Goal: Task Accomplishment & Management: Use online tool/utility

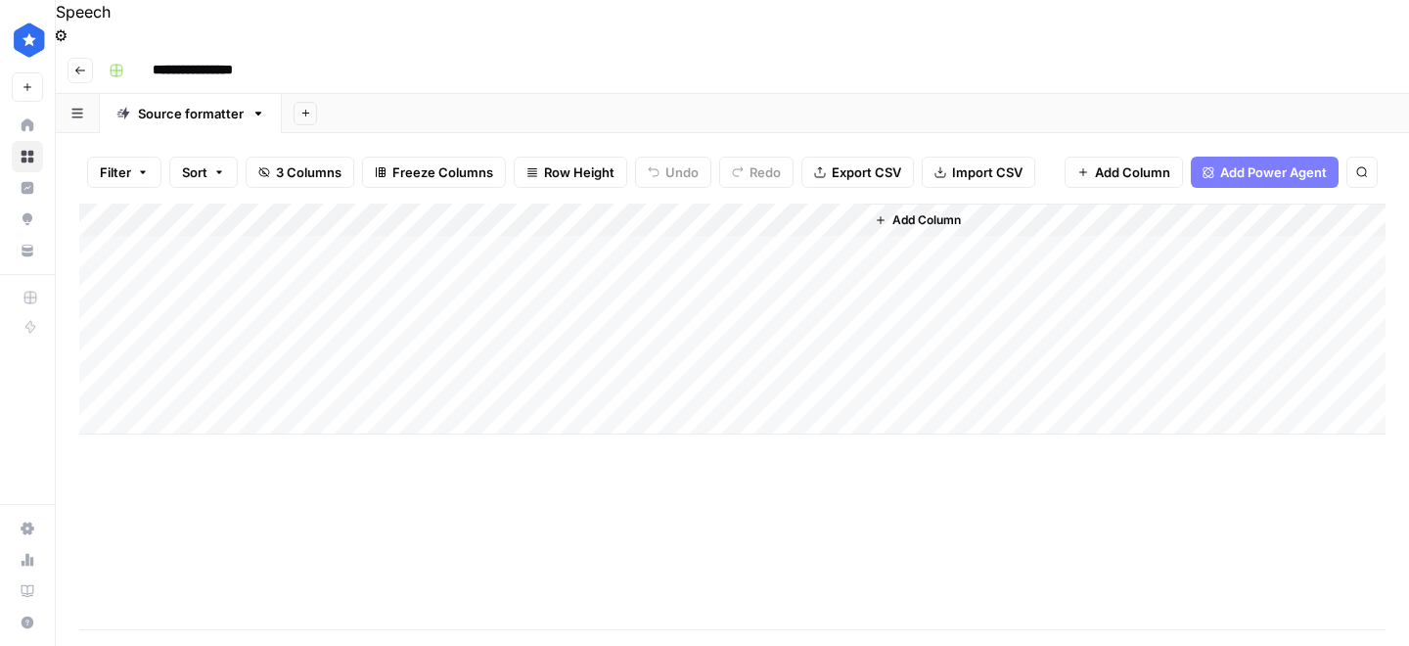
click at [286, 214] on div "Add Column" at bounding box center [732, 319] width 1306 height 231
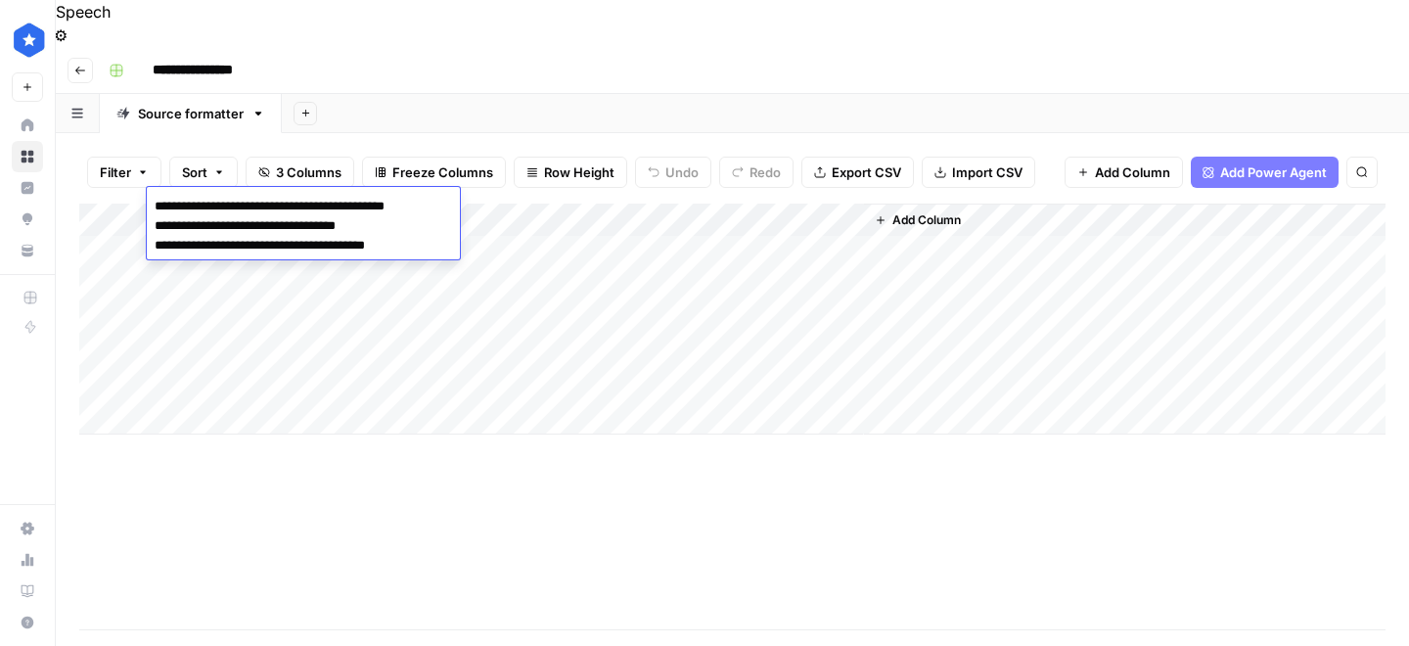
click at [297, 442] on div "Add Column" at bounding box center [732, 417] width 1306 height 426
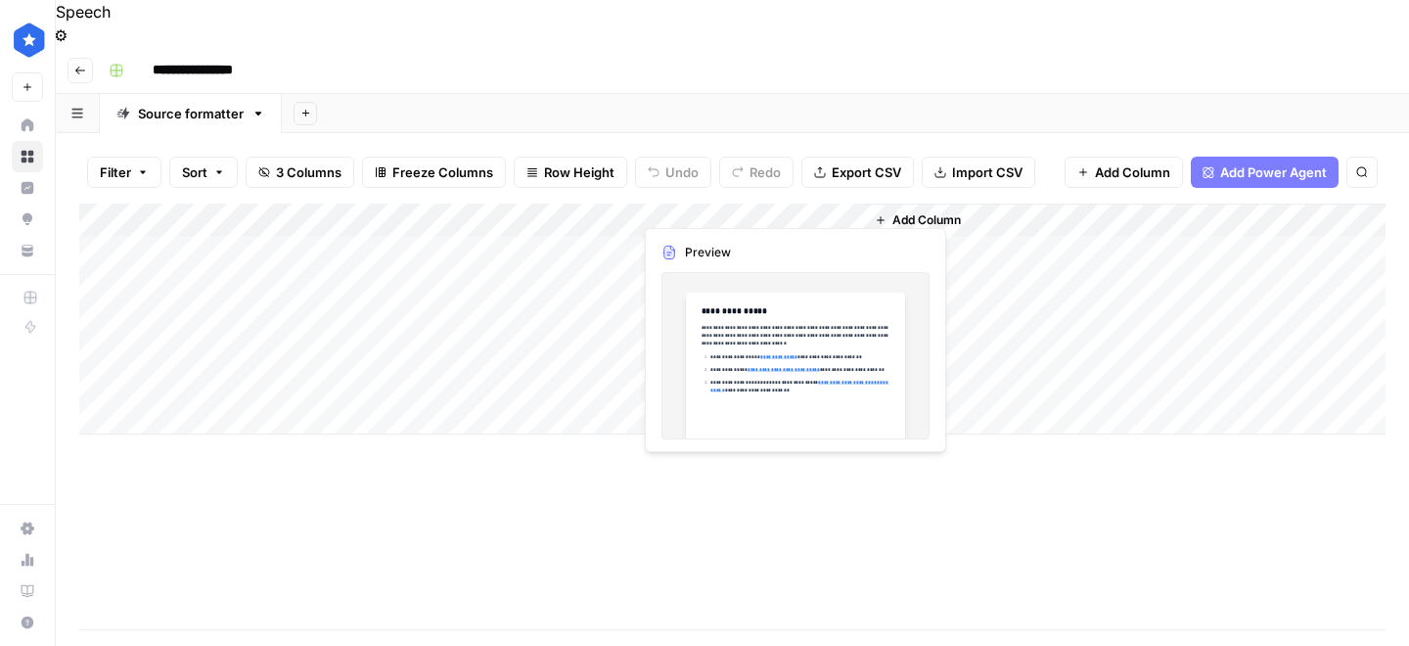
click at [768, 208] on div "Add Column" at bounding box center [732, 319] width 1306 height 231
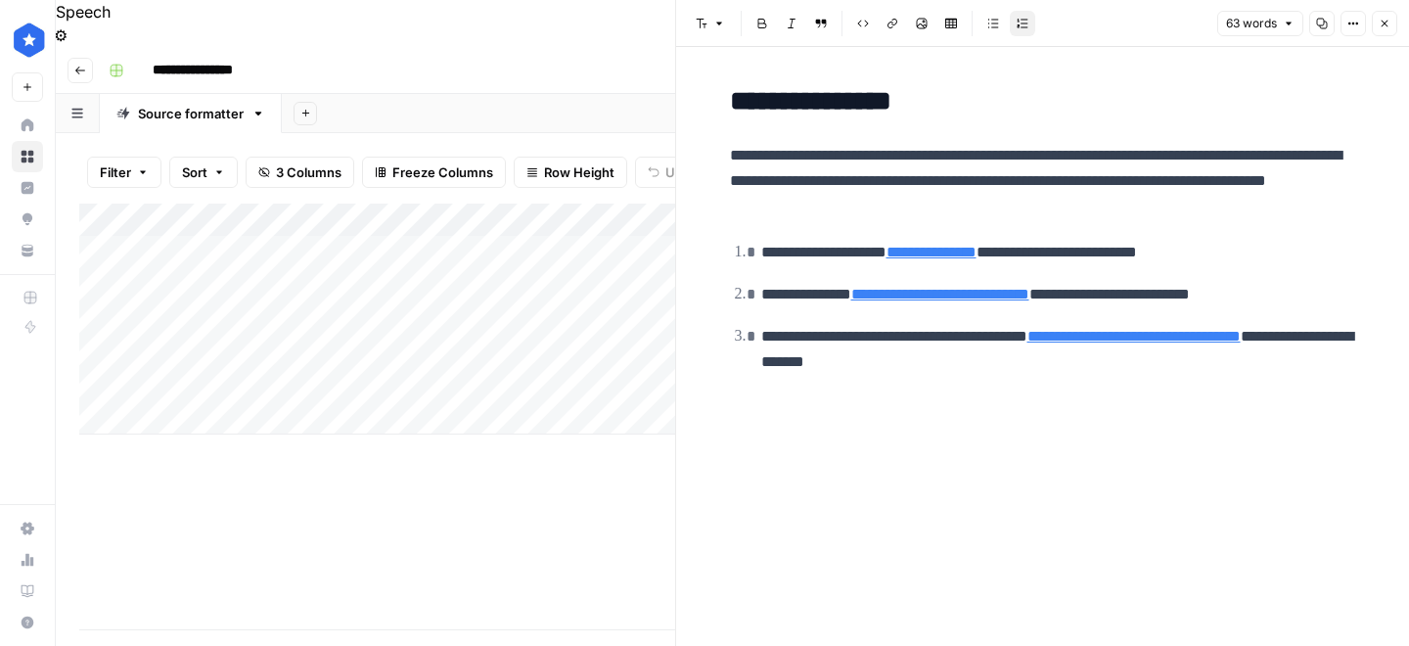
click at [1389, 29] on button "Close" at bounding box center [1384, 23] width 25 height 25
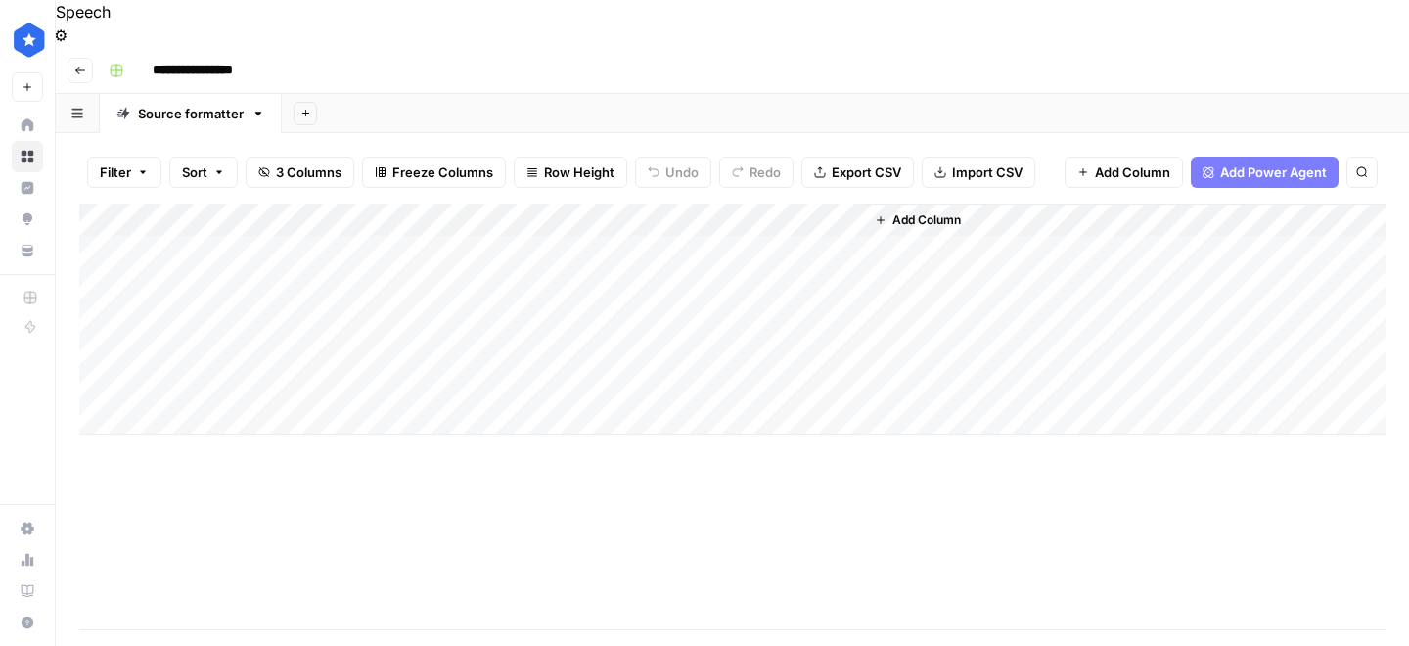
click at [772, 207] on div "Add Column" at bounding box center [732, 319] width 1306 height 231
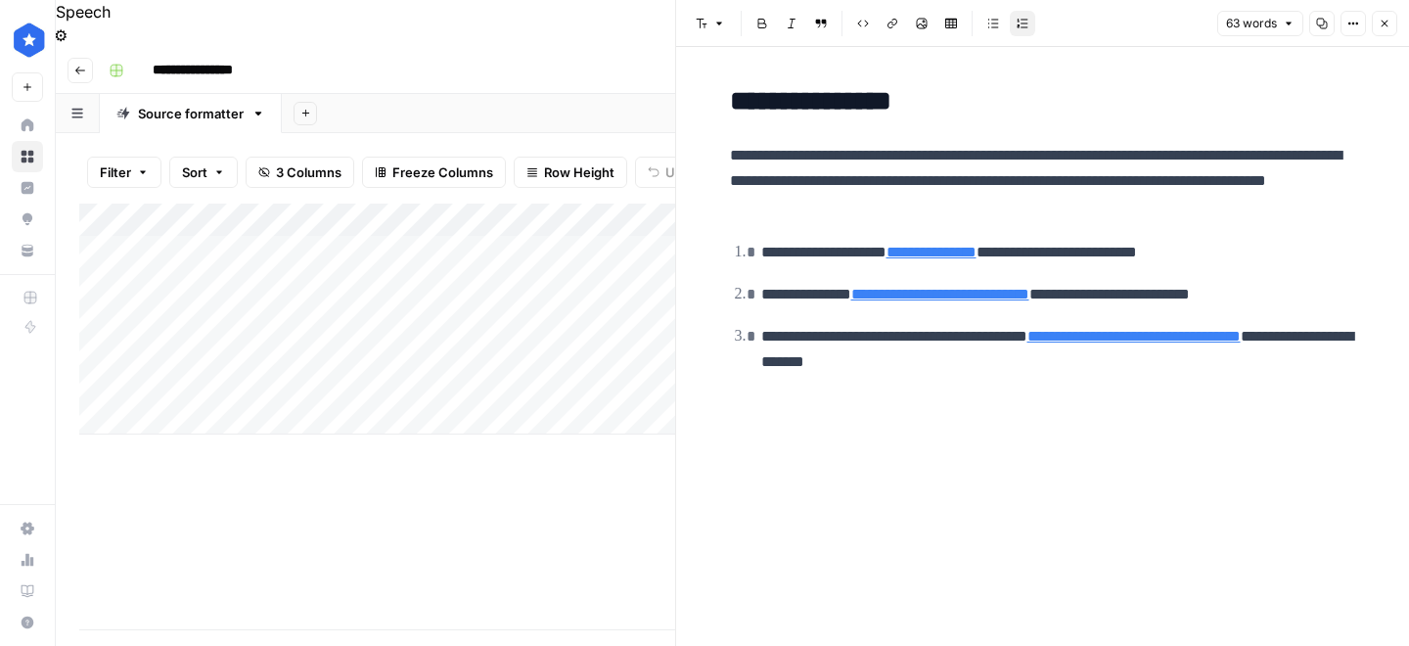
click at [1383, 19] on icon "button" at bounding box center [1385, 24] width 12 height 12
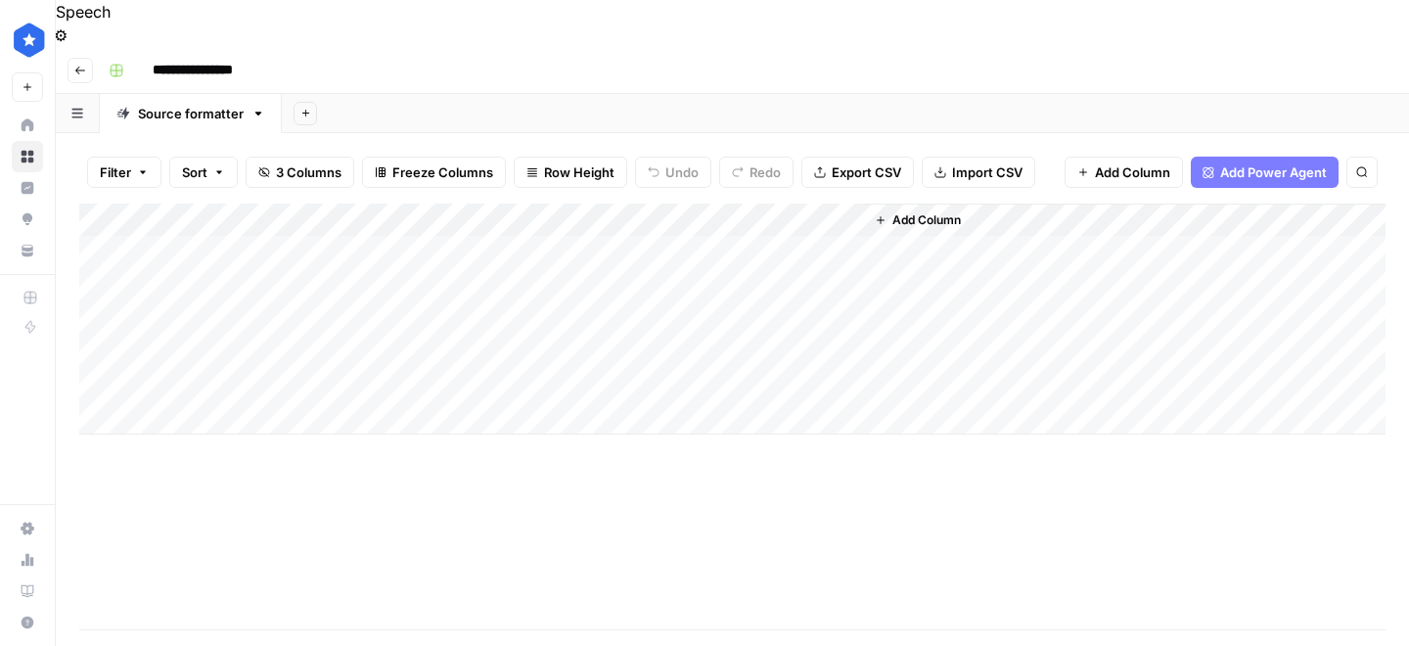
click at [291, 236] on div "Add Column" at bounding box center [732, 319] width 1306 height 231
type textarea "**********"
click at [267, 241] on div "Add Column" at bounding box center [732, 319] width 1306 height 231
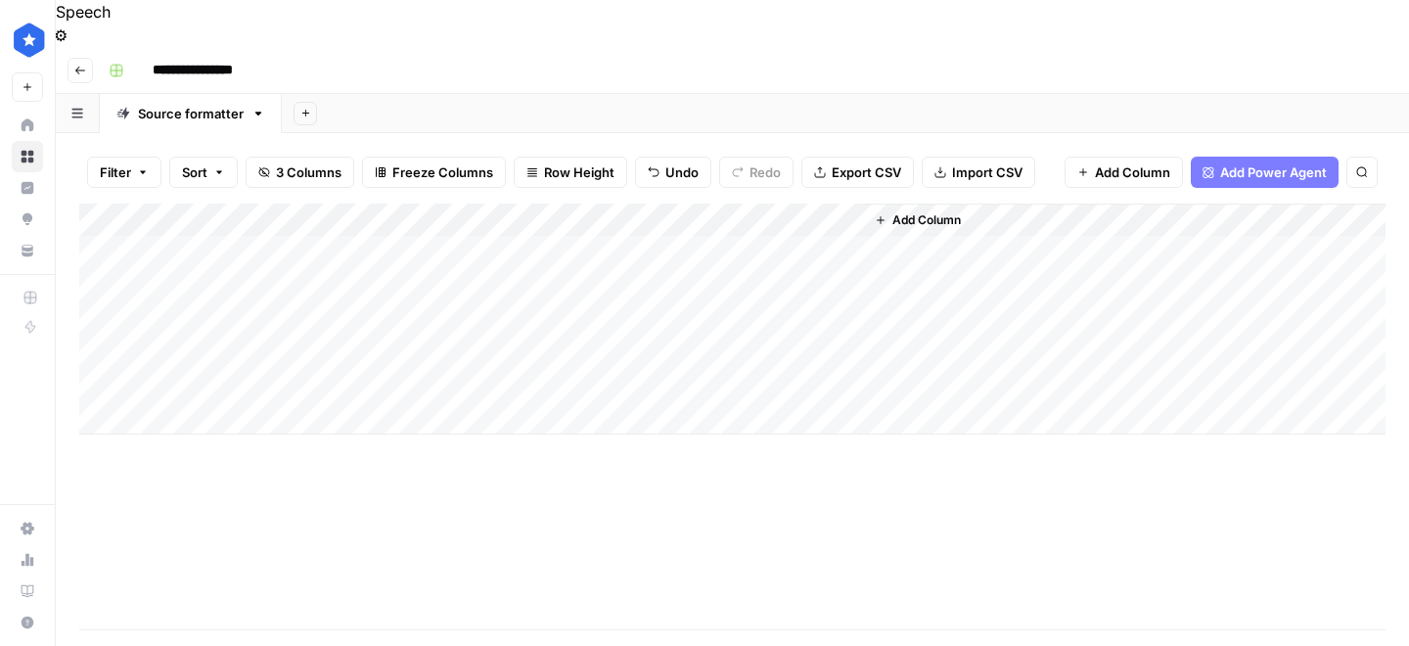
click at [267, 241] on div "Add Column" at bounding box center [732, 319] width 1306 height 231
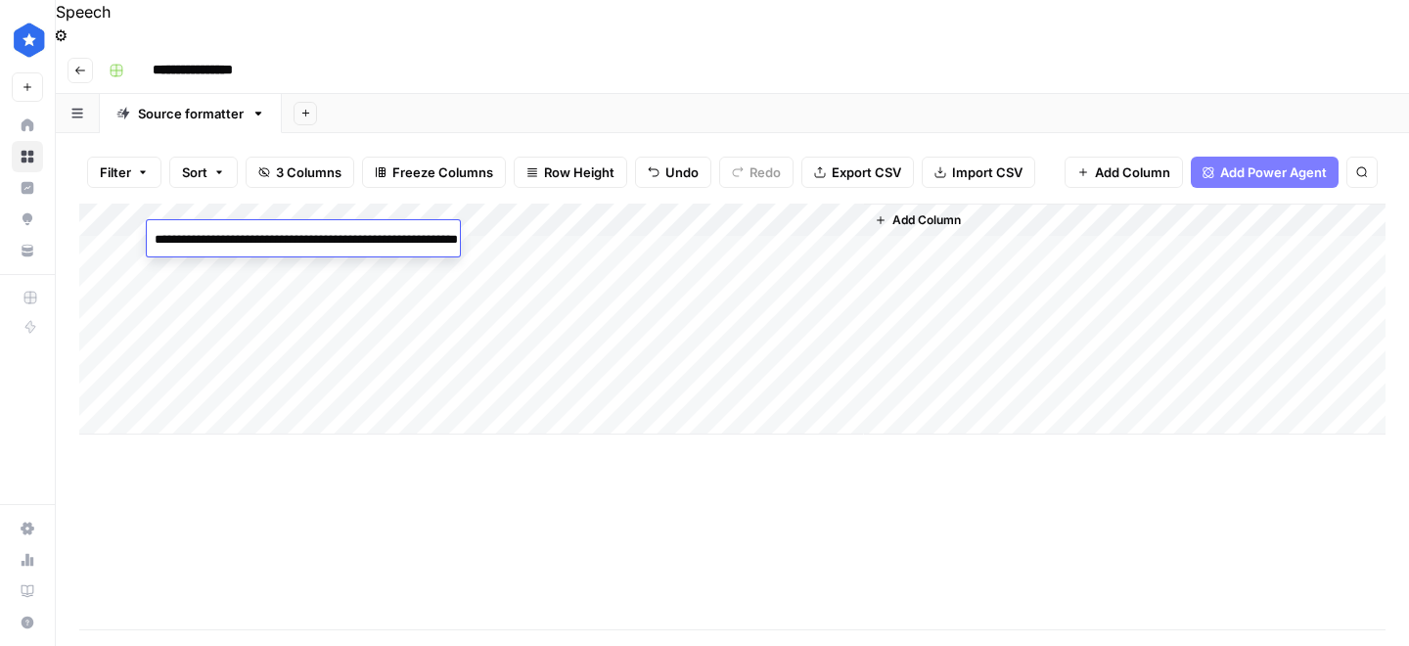
paste textarea "**********"
type textarea "**********"
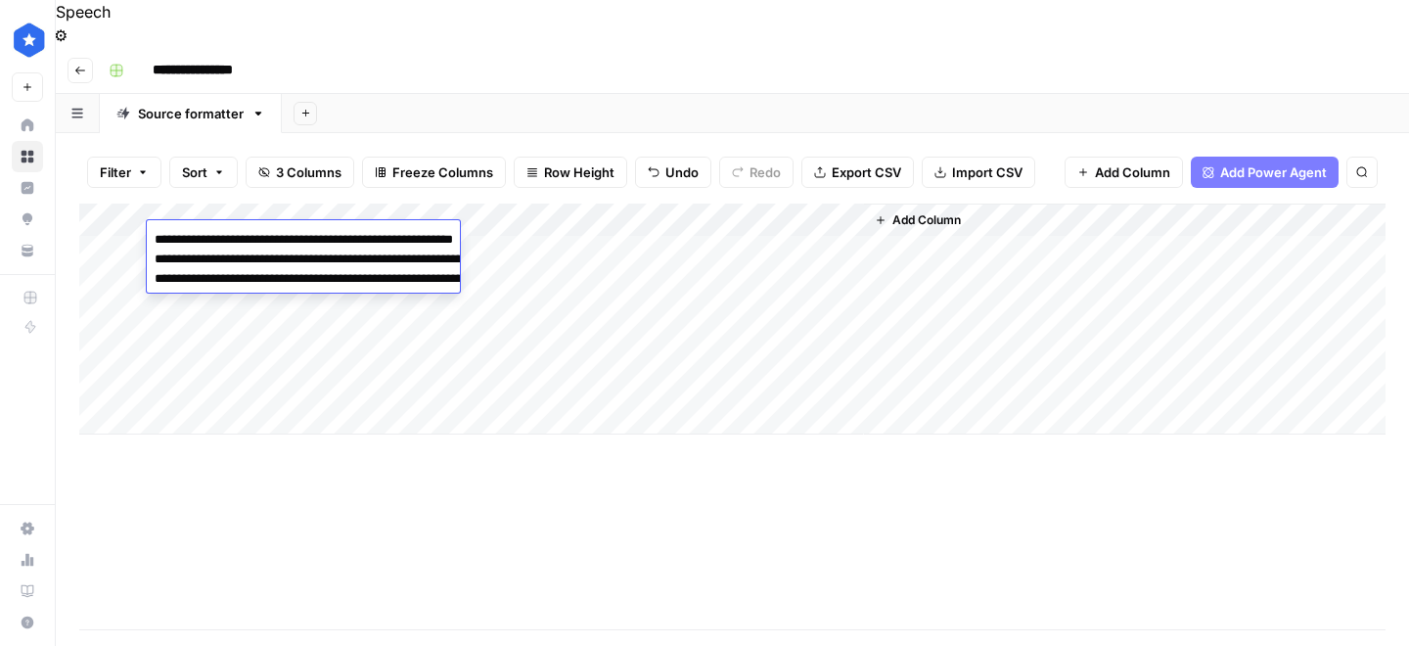
click at [470, 426] on div "Add Column" at bounding box center [732, 417] width 1306 height 426
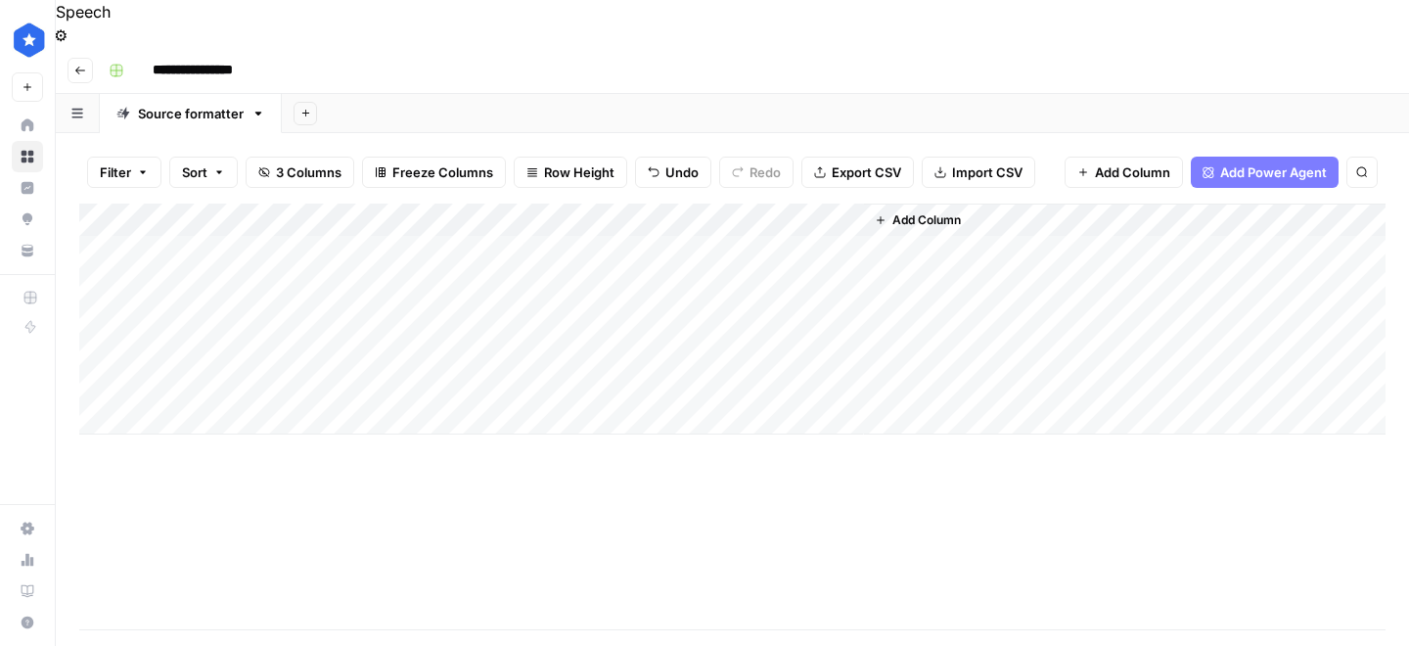
click at [381, 238] on div "Add Column" at bounding box center [732, 319] width 1306 height 231
click at [742, 233] on div "Add Column" at bounding box center [732, 319] width 1306 height 231
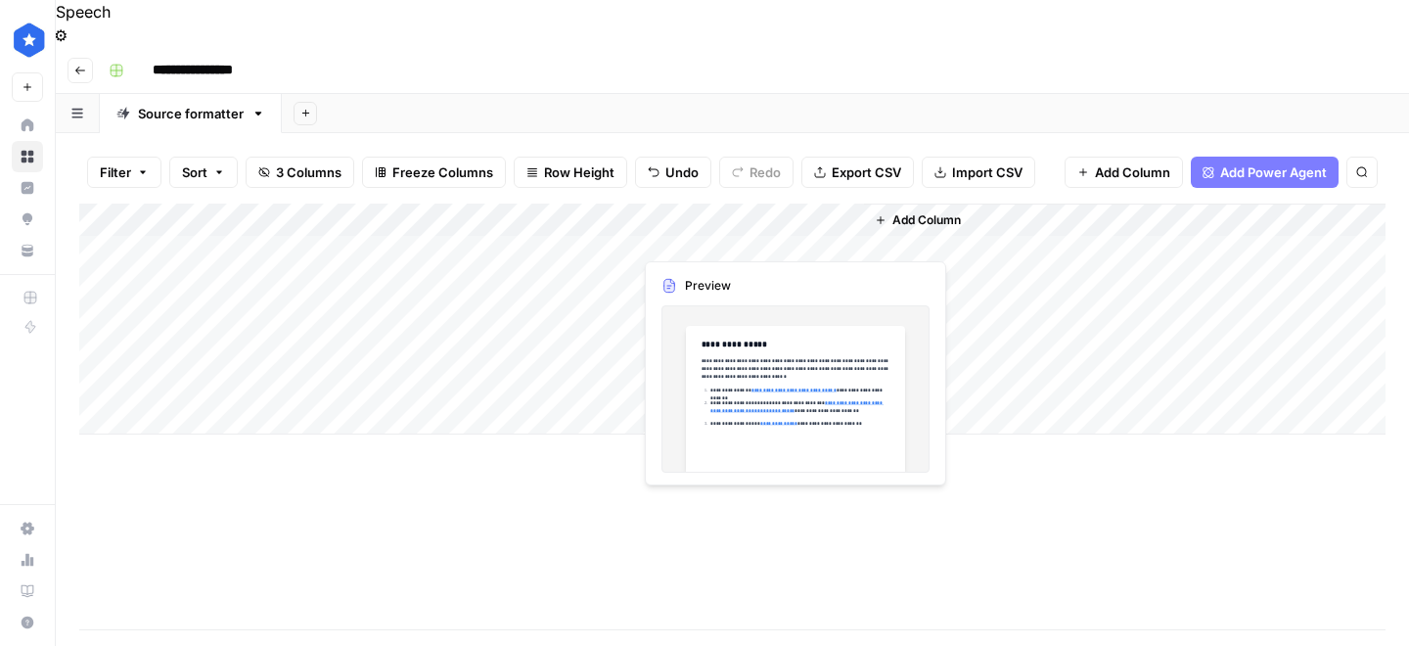
click at [748, 381] on div "Add Column" at bounding box center [732, 319] width 1306 height 231
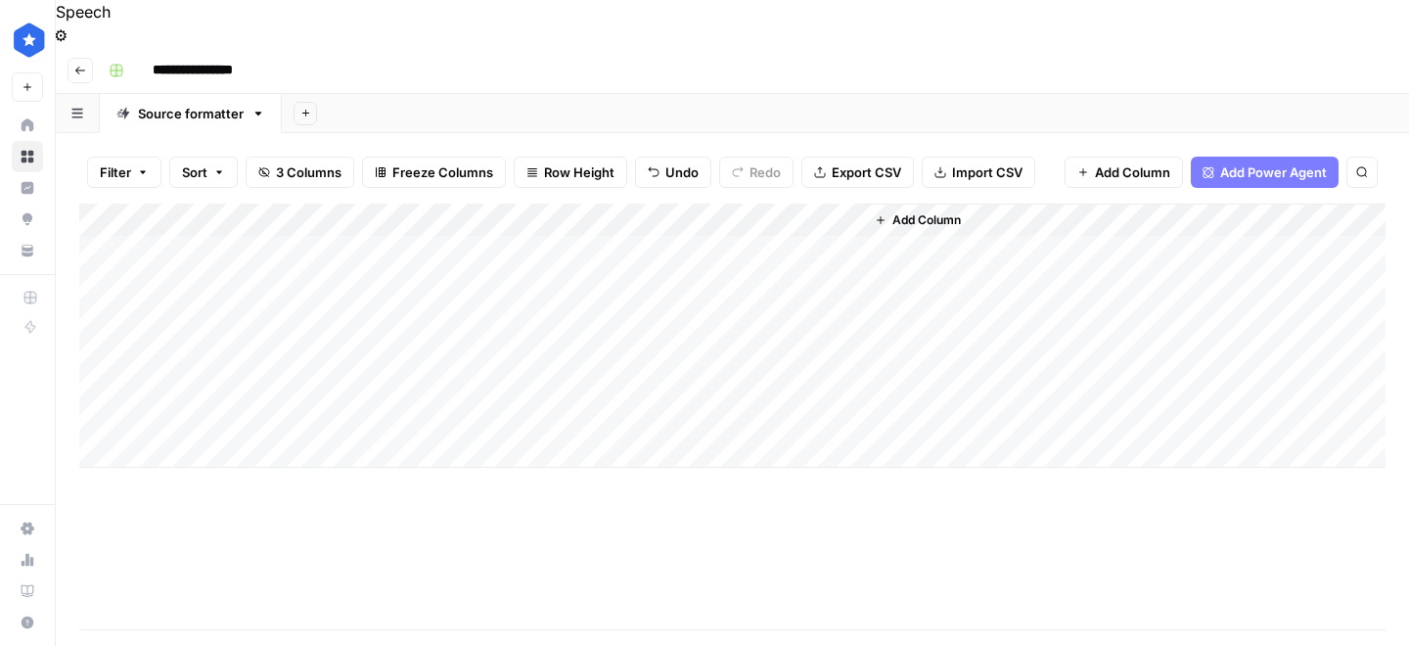
click at [843, 242] on div "Add Column" at bounding box center [732, 336] width 1306 height 264
